Goal: Entertainment & Leisure: Consume media (video, audio)

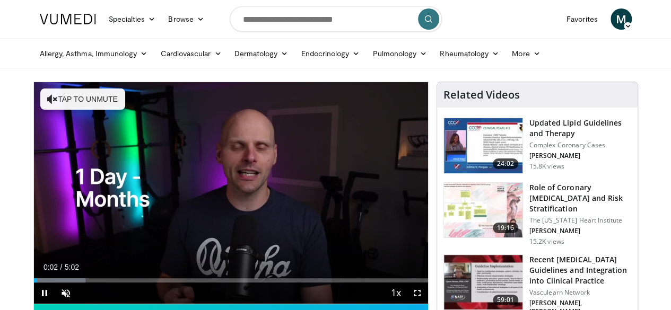
click at [258, 185] on div "10 seconds Tap to unmute" at bounding box center [231, 193] width 394 height 222
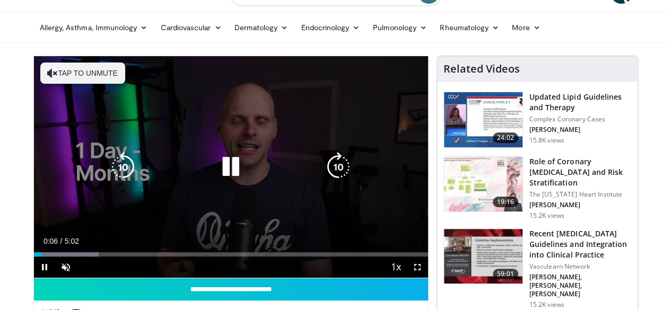
scroll to position [27, 0]
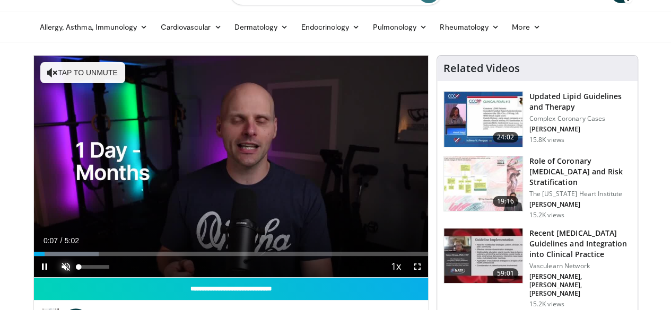
click at [55, 278] on span "Video Player" at bounding box center [65, 266] width 21 height 21
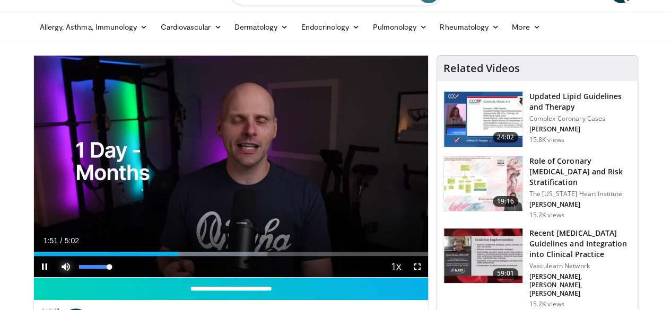
click at [55, 278] on span "Video Player" at bounding box center [65, 266] width 21 height 21
